Goal: Information Seeking & Learning: Find specific page/section

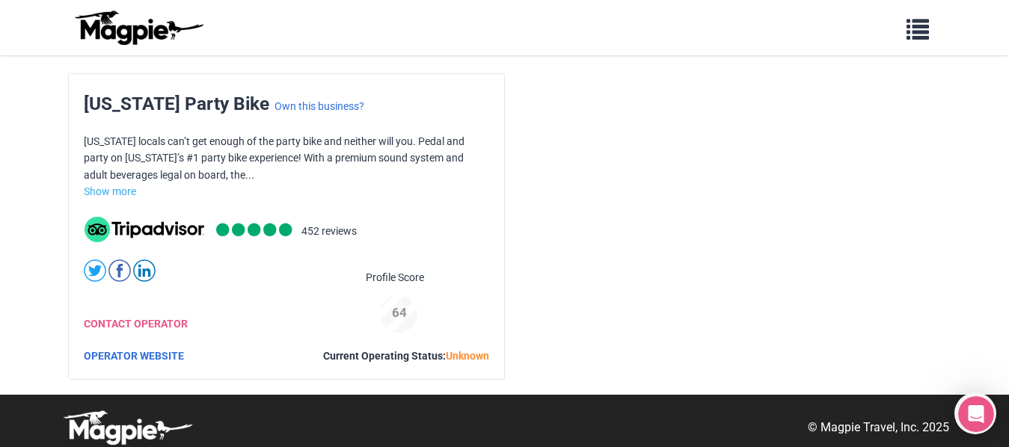
click at [921, 46] on div "Problems we solve Products Content Management and Distribution Magpie for Resel…" at bounding box center [504, 27] width 897 height 43
click at [920, 42] on button "button" at bounding box center [918, 27] width 42 height 34
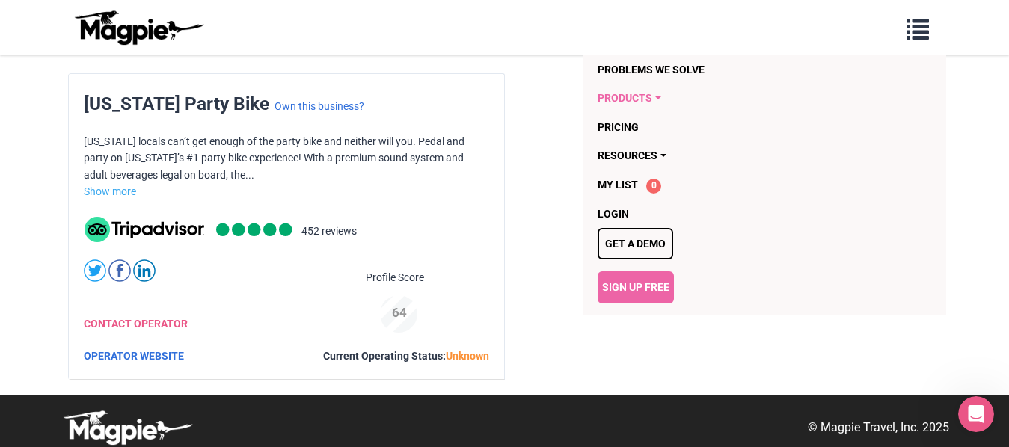
click at [658, 96] on link "Products" at bounding box center [734, 98] width 274 height 28
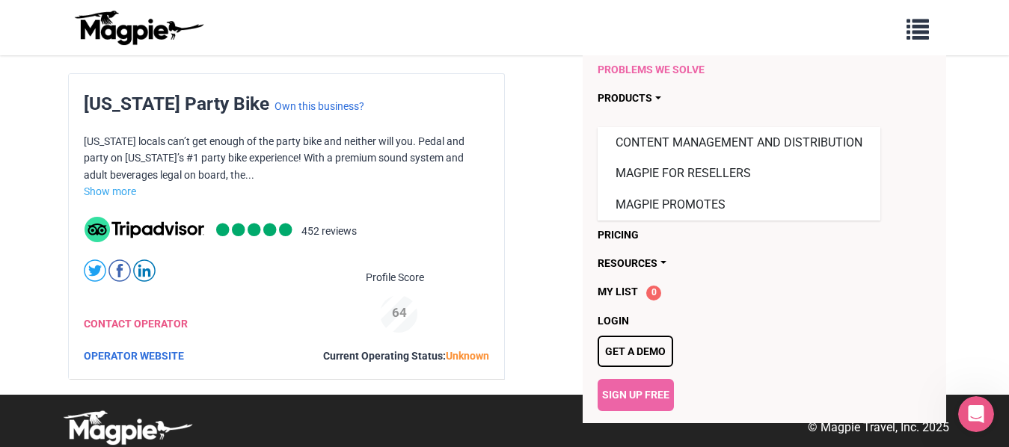
click at [665, 70] on link "Problems we solve" at bounding box center [734, 69] width 274 height 28
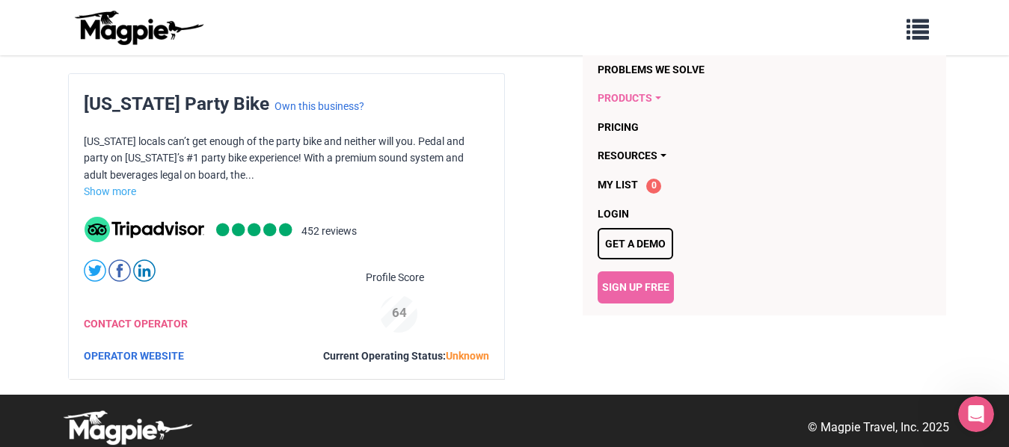
click at [652, 96] on link "Products" at bounding box center [734, 98] width 274 height 28
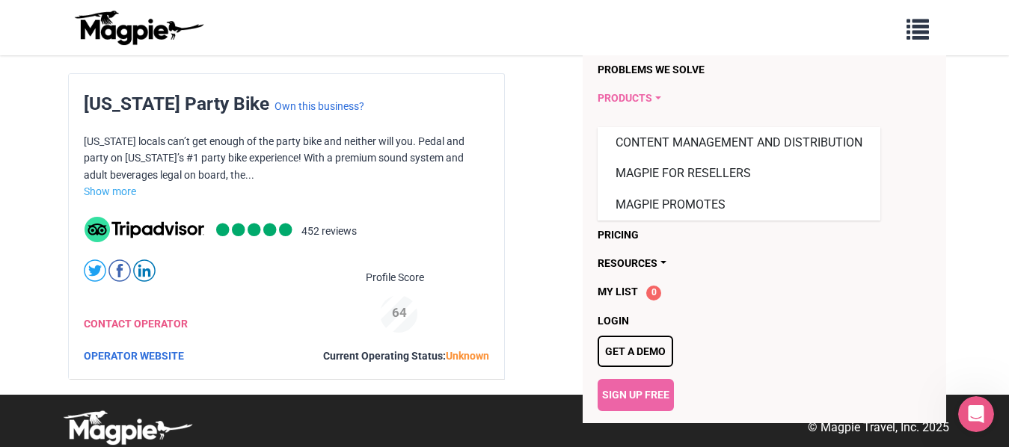
click at [652, 96] on link "Products" at bounding box center [734, 98] width 274 height 28
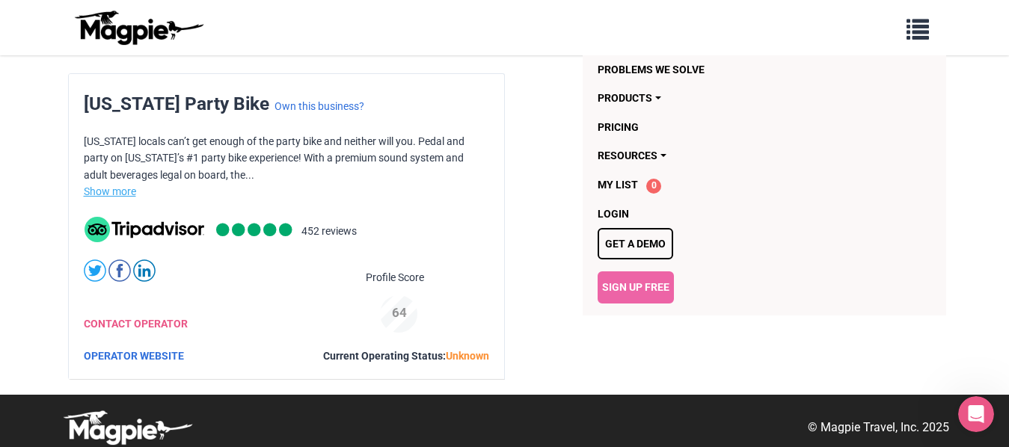
click at [128, 197] on link "Show more" at bounding box center [110, 191] width 52 height 12
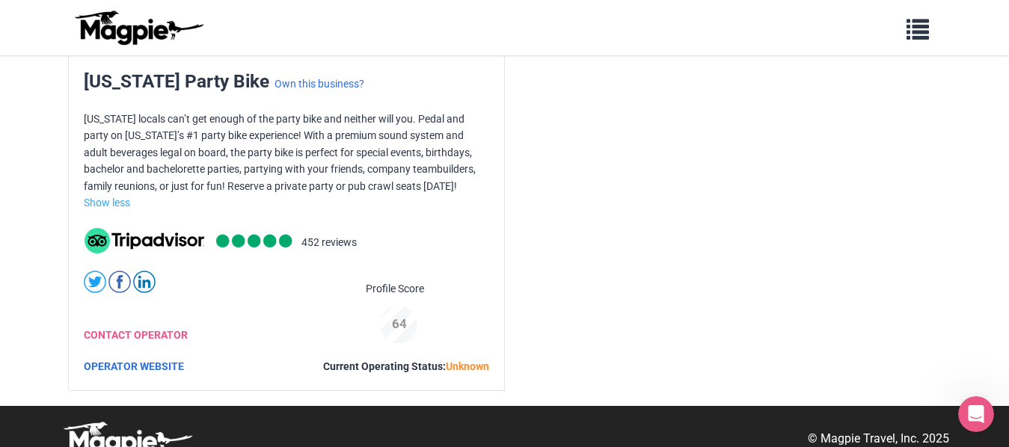
scroll to position [44, 0]
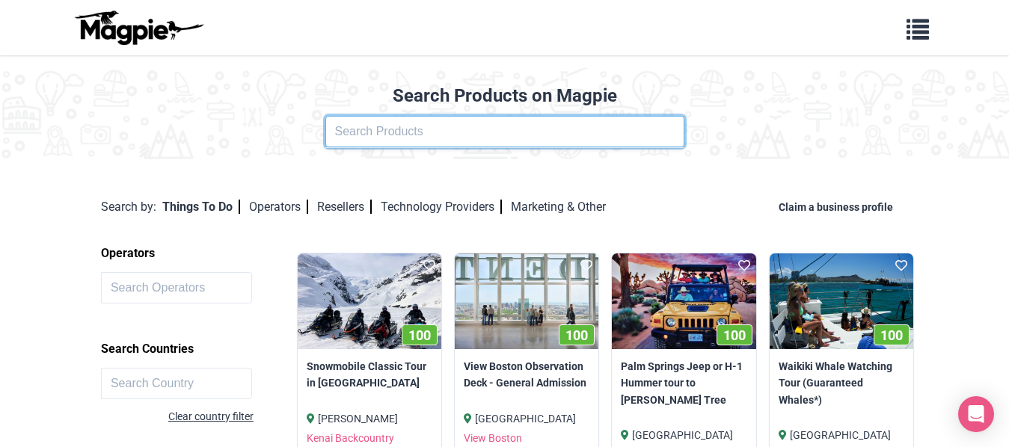
click at [406, 134] on input "text" at bounding box center [504, 131] width 359 height 31
type input "[US_STATE] party bike"
click button at bounding box center [0, 0] width 0 height 0
click at [433, 127] on input "[US_STATE] party bike" at bounding box center [504, 131] width 359 height 31
click button at bounding box center [0, 0] width 0 height 0
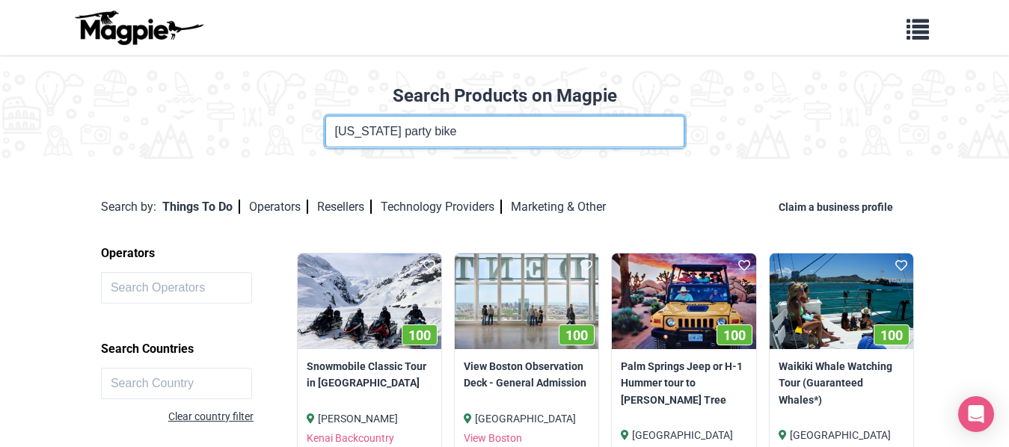
click button at bounding box center [0, 0] width 0 height 0
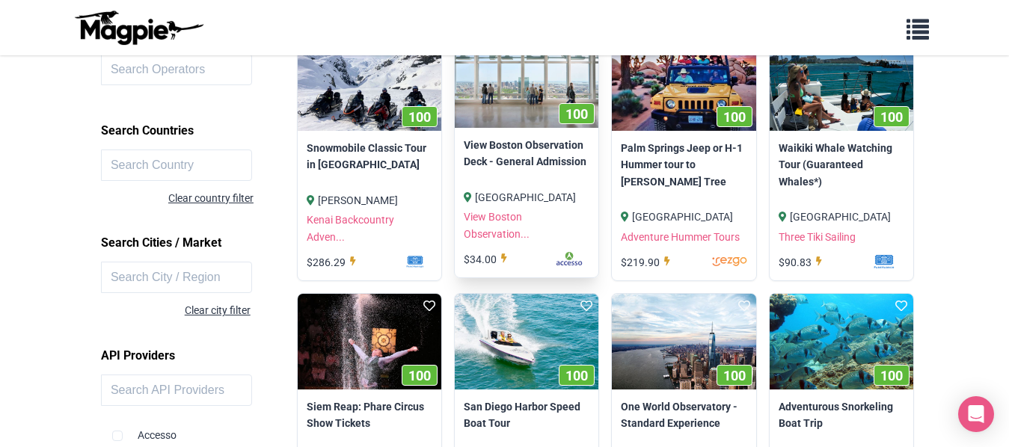
scroll to position [224, 0]
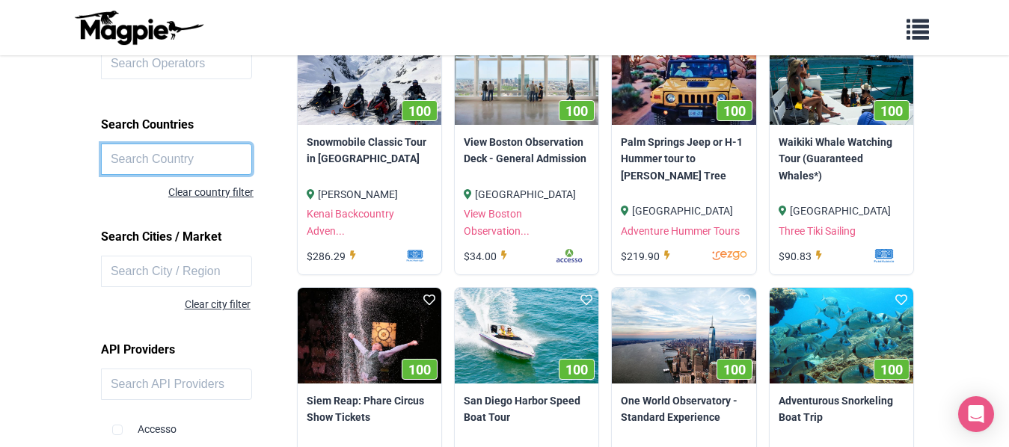
click at [230, 157] on input "text" at bounding box center [176, 159] width 151 height 31
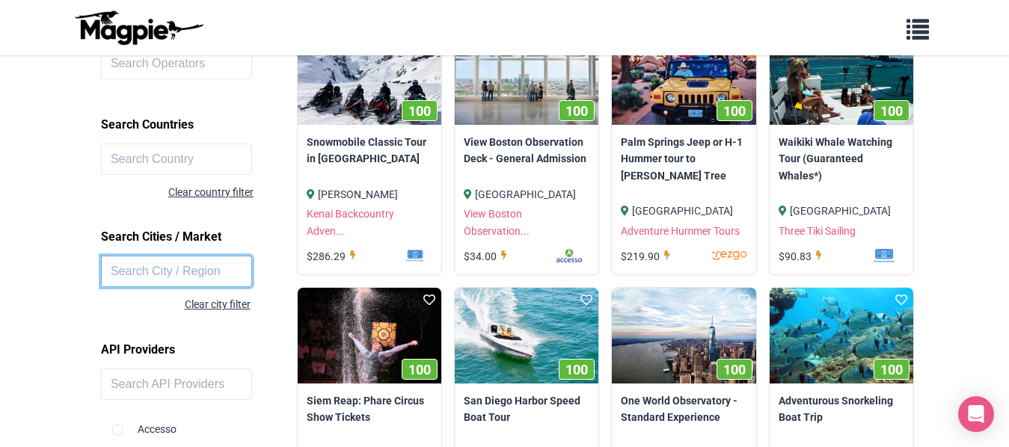
click at [222, 276] on input "text" at bounding box center [176, 271] width 151 height 31
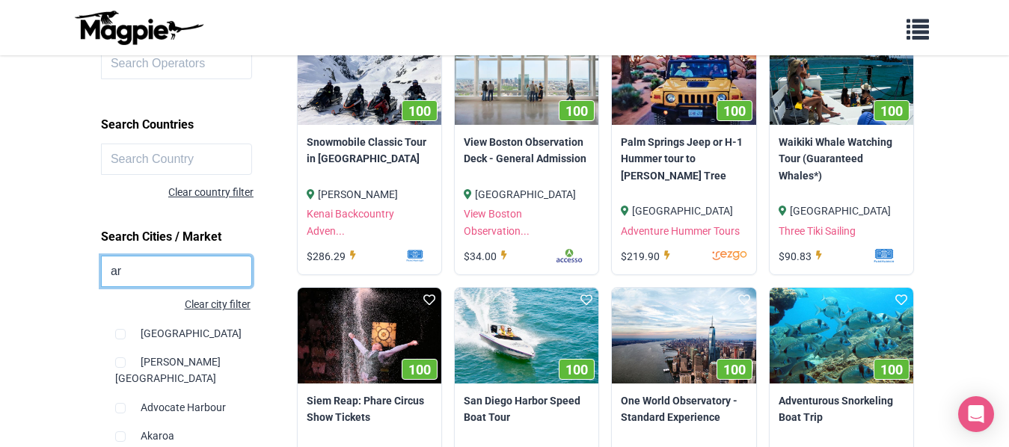
type input "a"
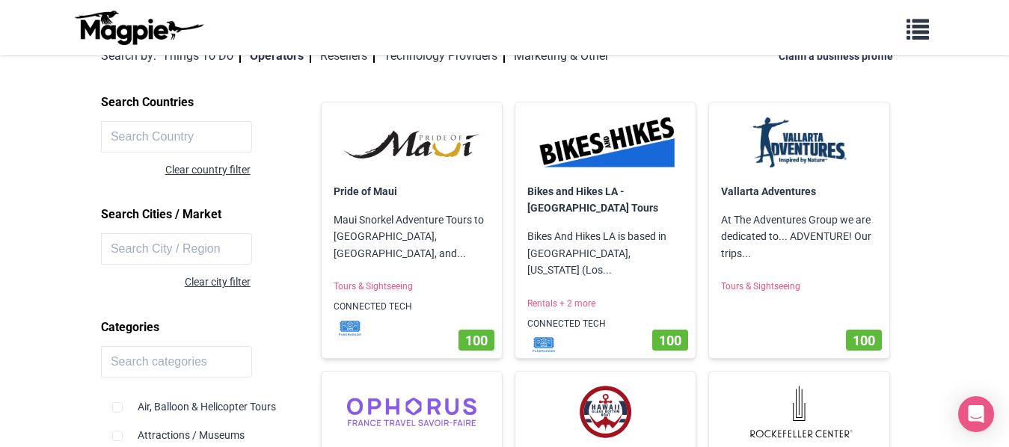
scroll to position [150, 0]
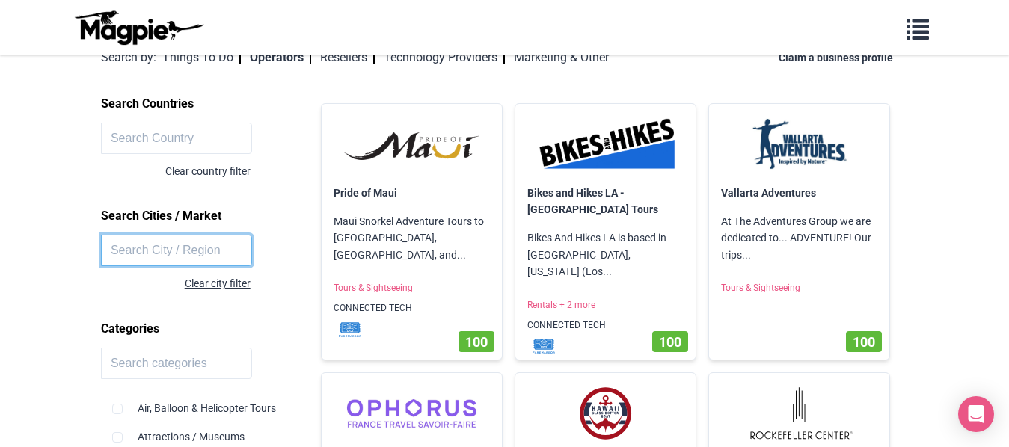
click at [173, 262] on input "text" at bounding box center [176, 250] width 151 height 31
type input "a"
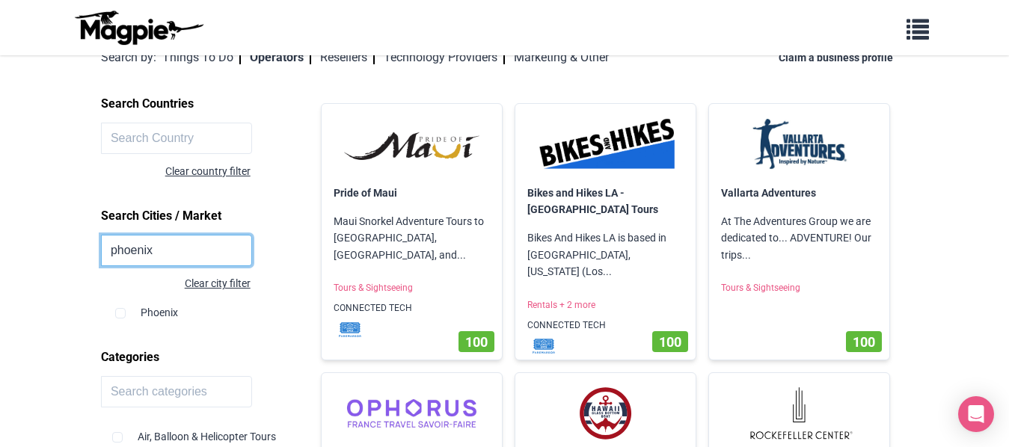
type input "phoenix"
click at [116, 319] on div "Phoenix" at bounding box center [203, 306] width 176 height 28
click at [119, 313] on input "checkbox" at bounding box center [120, 313] width 10 height 10
checkbox input "true"
